Goal: Task Accomplishment & Management: Complete application form

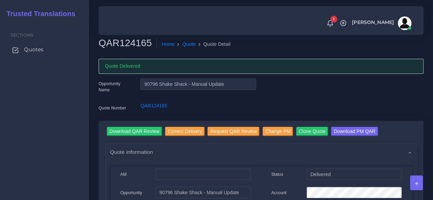
click at [41, 51] on span "Quotes" at bounding box center [34, 50] width 20 height 8
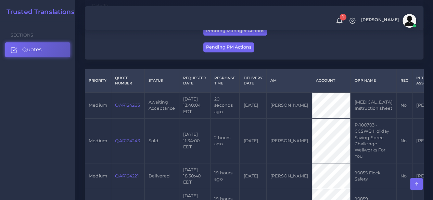
scroll to position [137, 0]
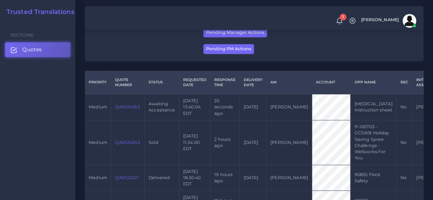
click at [123, 110] on link "QAR124263" at bounding box center [127, 106] width 25 height 5
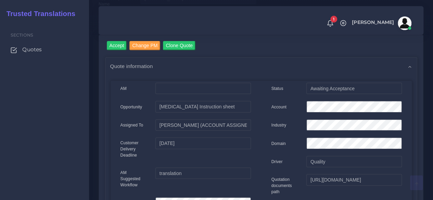
scroll to position [68, 0]
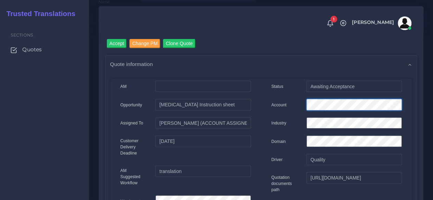
click at [286, 106] on div "Account" at bounding box center [336, 106] width 141 height 14
click at [122, 47] on input "Accept" at bounding box center [117, 43] width 20 height 9
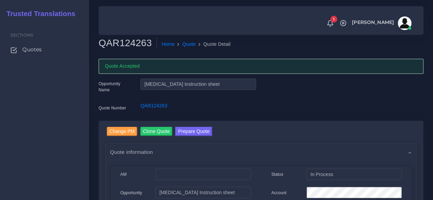
click at [133, 45] on h2 "QAR124263" at bounding box center [128, 43] width 58 height 12
copy h2 "QAR124263"
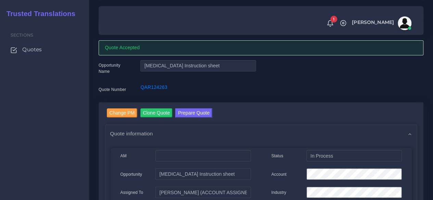
scroll to position [34, 0]
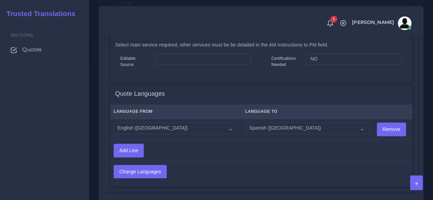
scroll to position [576, 0]
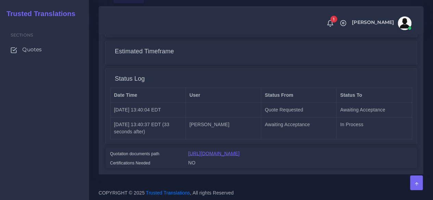
click at [240, 151] on link "[URL][DOMAIN_NAME]" at bounding box center [213, 153] width 51 height 5
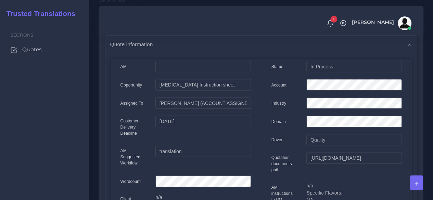
scroll to position [28, 0]
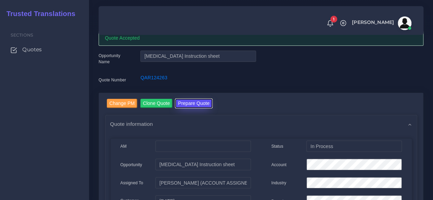
click at [186, 101] on button "Prepare Quote" at bounding box center [193, 103] width 37 height 9
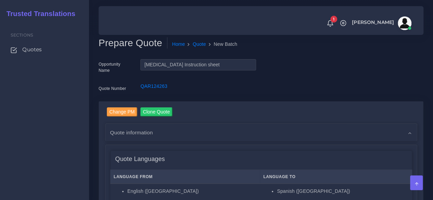
scroll to position [137, 0]
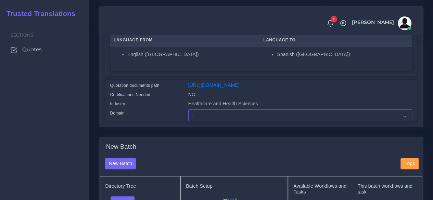
click at [204, 121] on select "- Advertising and Media Agriculture, Forestry and Fishing Architecture, Buildin…" at bounding box center [300, 116] width 224 height 12
select select "Healthcare and Health Sciences"
click at [188, 121] on select "- Advertising and Media Agriculture, Forestry and Fishing Architecture, Buildin…" at bounding box center [300, 116] width 224 height 12
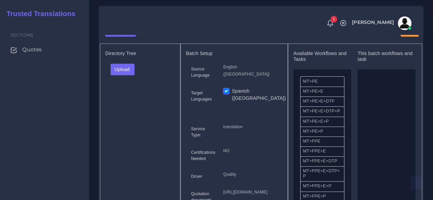
scroll to position [274, 0]
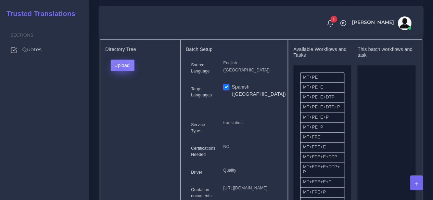
click at [121, 71] on button "Upload" at bounding box center [123, 66] width 24 height 12
click at [125, 96] on label "Files" at bounding box center [134, 91] width 47 height 9
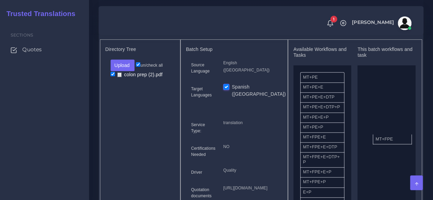
drag, startPoint x: 318, startPoint y: 155, endPoint x: 360, endPoint y: 145, distance: 42.4
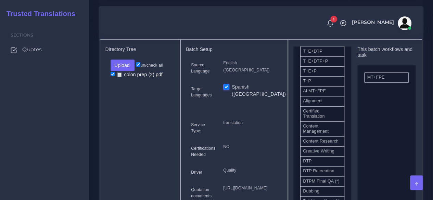
scroll to position [171, 0]
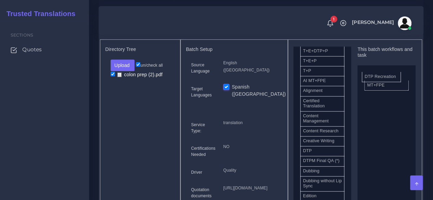
drag, startPoint x: 326, startPoint y: 182, endPoint x: 388, endPoint y: 91, distance: 110.5
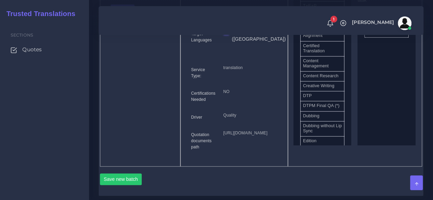
scroll to position [411, 0]
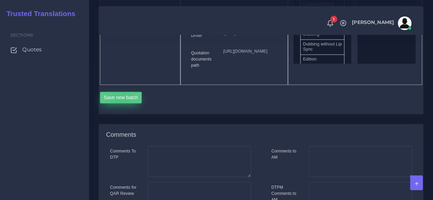
click at [120, 103] on button "Save new batch" at bounding box center [121, 98] width 42 height 12
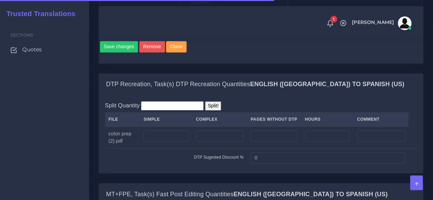
scroll to position [548, 0]
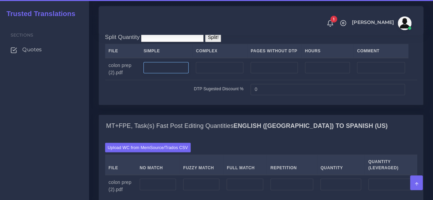
click at [172, 74] on input "number" at bounding box center [165, 68] width 45 height 12
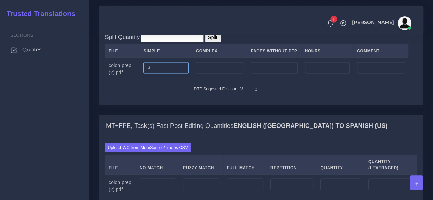
scroll to position [650, 0]
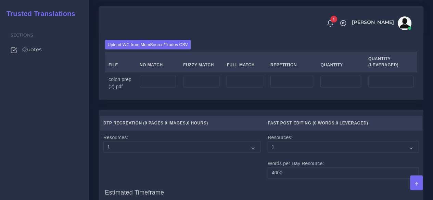
type input "3"
click at [172, 88] on input "number" at bounding box center [158, 82] width 36 height 12
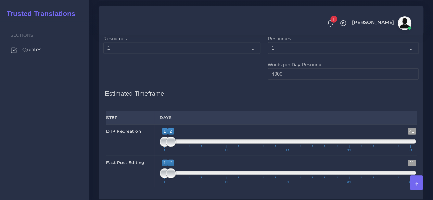
scroll to position [856, 0]
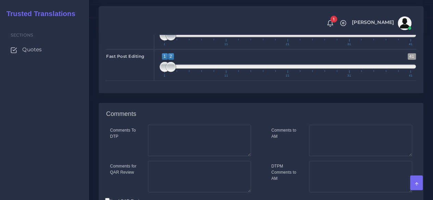
type input "600"
type input "1;1"
drag, startPoint x: 170, startPoint y: 85, endPoint x: 151, endPoint y: 83, distance: 19.2
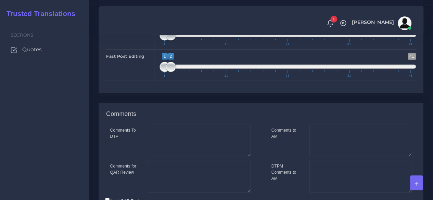
click at [151, 50] on div "DTP Recreation 1 41 1 2 1 — 2 1 11 21 31 41 1;1" at bounding box center [261, 33] width 321 height 31
type input "1;1"
drag, startPoint x: 168, startPoint y: 114, endPoint x: 146, endPoint y: 114, distance: 22.6
click at [146, 81] on div "Fast Post Editing 1 41 1 2 1 — 2 1 11 21 31 41 1;1" at bounding box center [261, 65] width 321 height 31
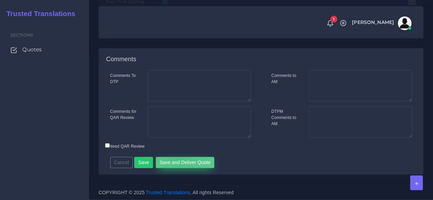
click at [176, 161] on button "Save and Deliver Quote" at bounding box center [185, 163] width 59 height 12
